Goal: Find specific page/section: Find specific page/section

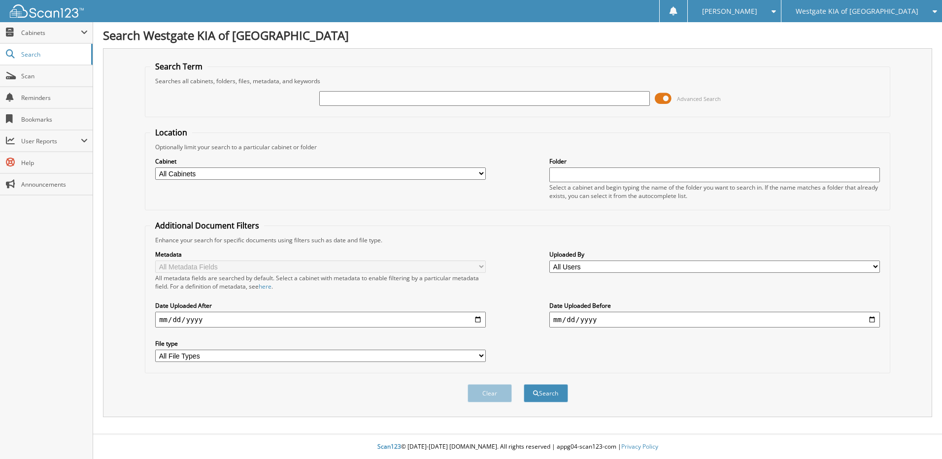
click at [410, 97] on input "text" at bounding box center [484, 98] width 330 height 15
type input "40846Q"
click at [524, 384] on button "Search" at bounding box center [546, 393] width 44 height 18
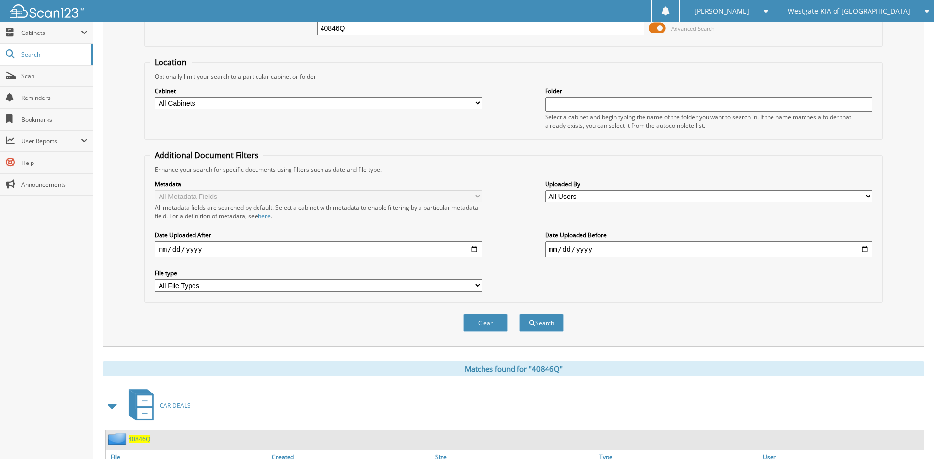
scroll to position [146, 0]
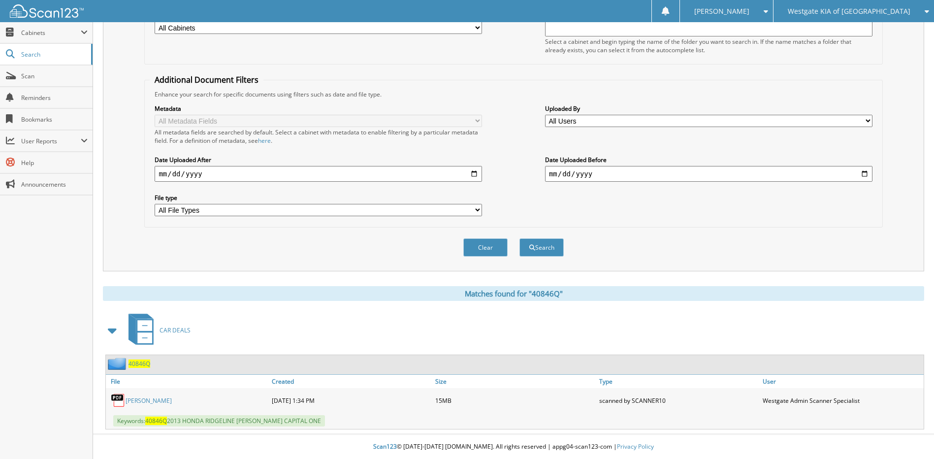
click at [157, 399] on link "[PERSON_NAME]" at bounding box center [149, 400] width 46 height 8
